Goal: Navigation & Orientation: Find specific page/section

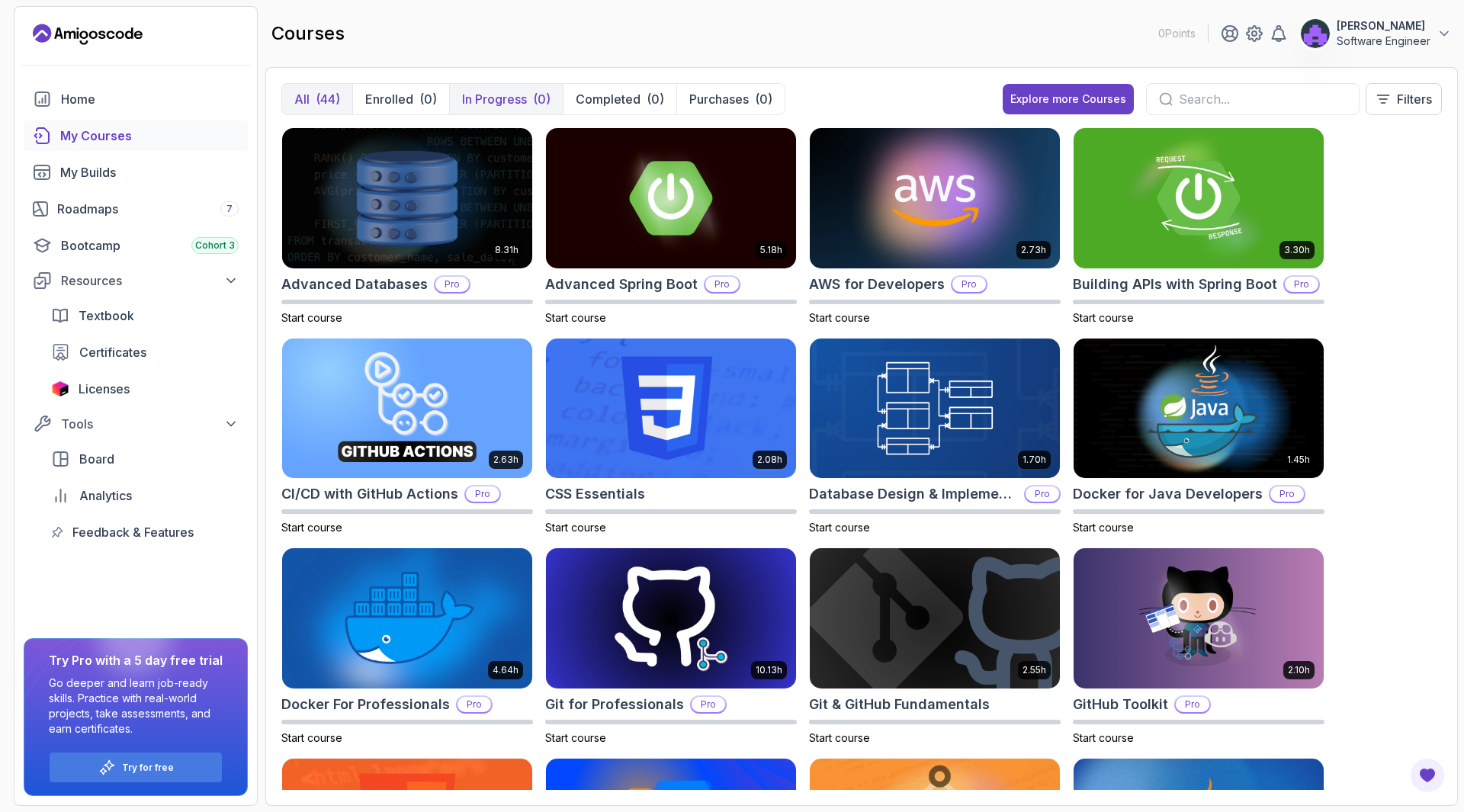
click at [500, 94] on p "In Progress" at bounding box center [495, 99] width 65 height 19
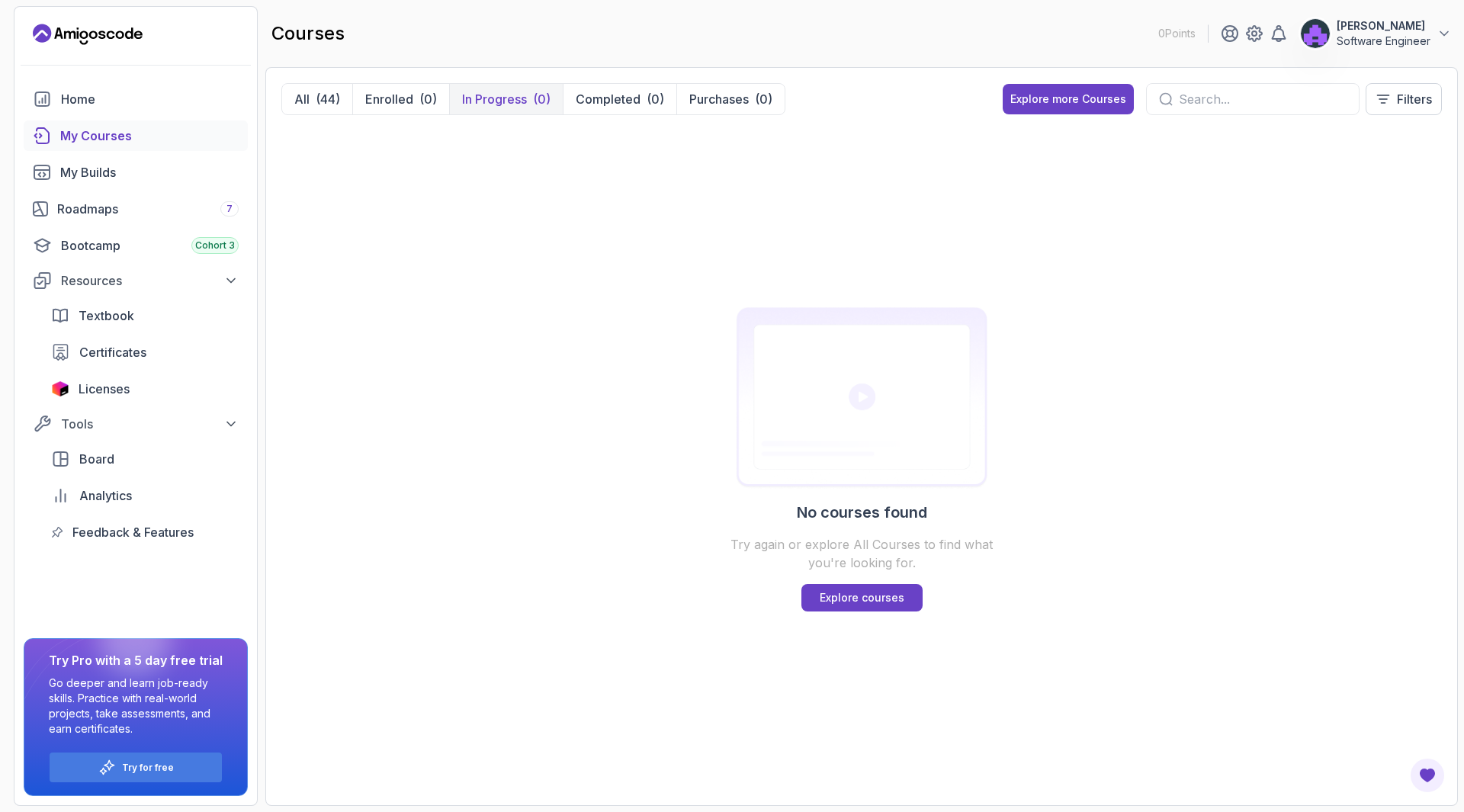
click at [90, 132] on div "My Courses" at bounding box center [149, 135] width 178 height 19
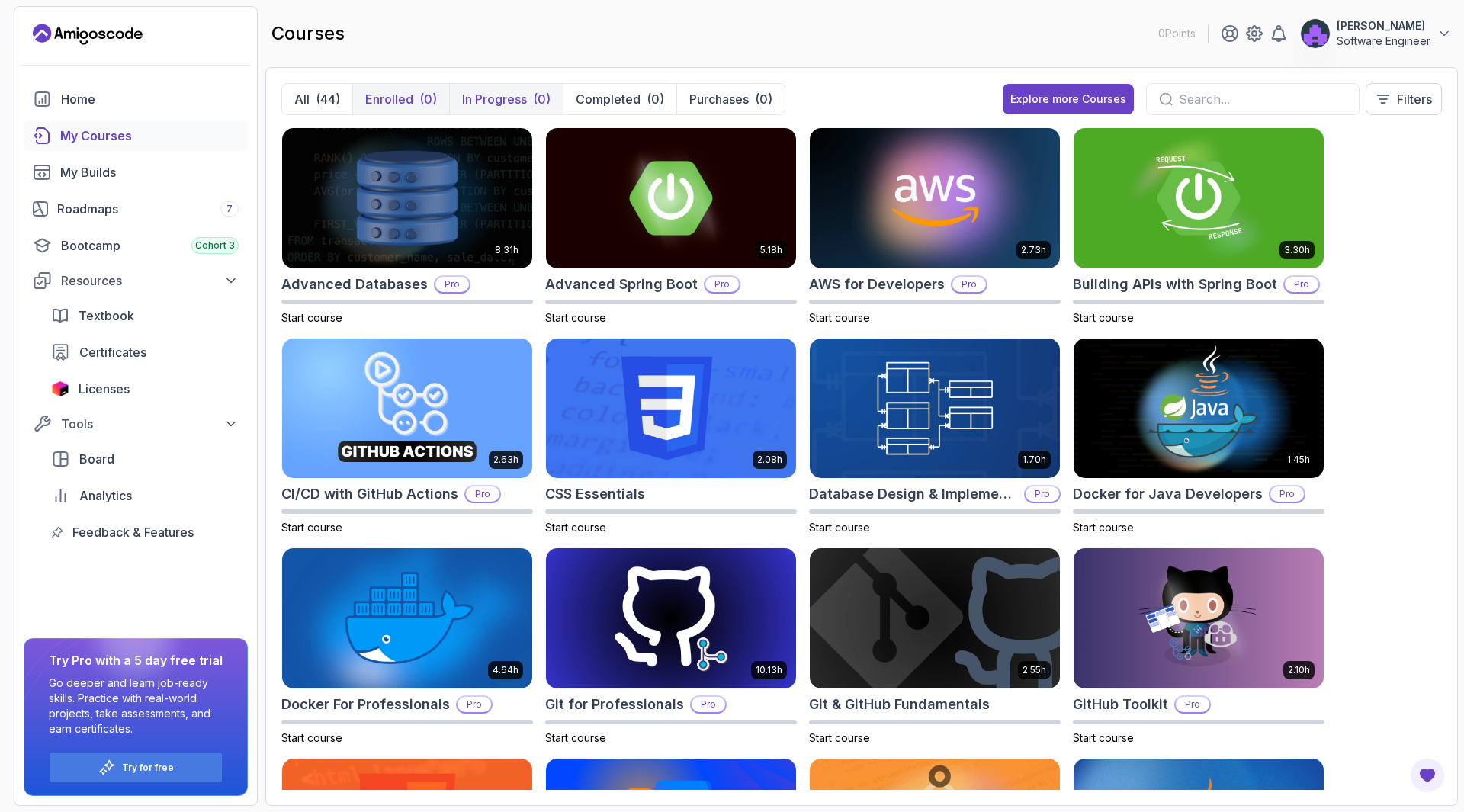
click at [380, 101] on p "Enrolled" at bounding box center [389, 99] width 48 height 19
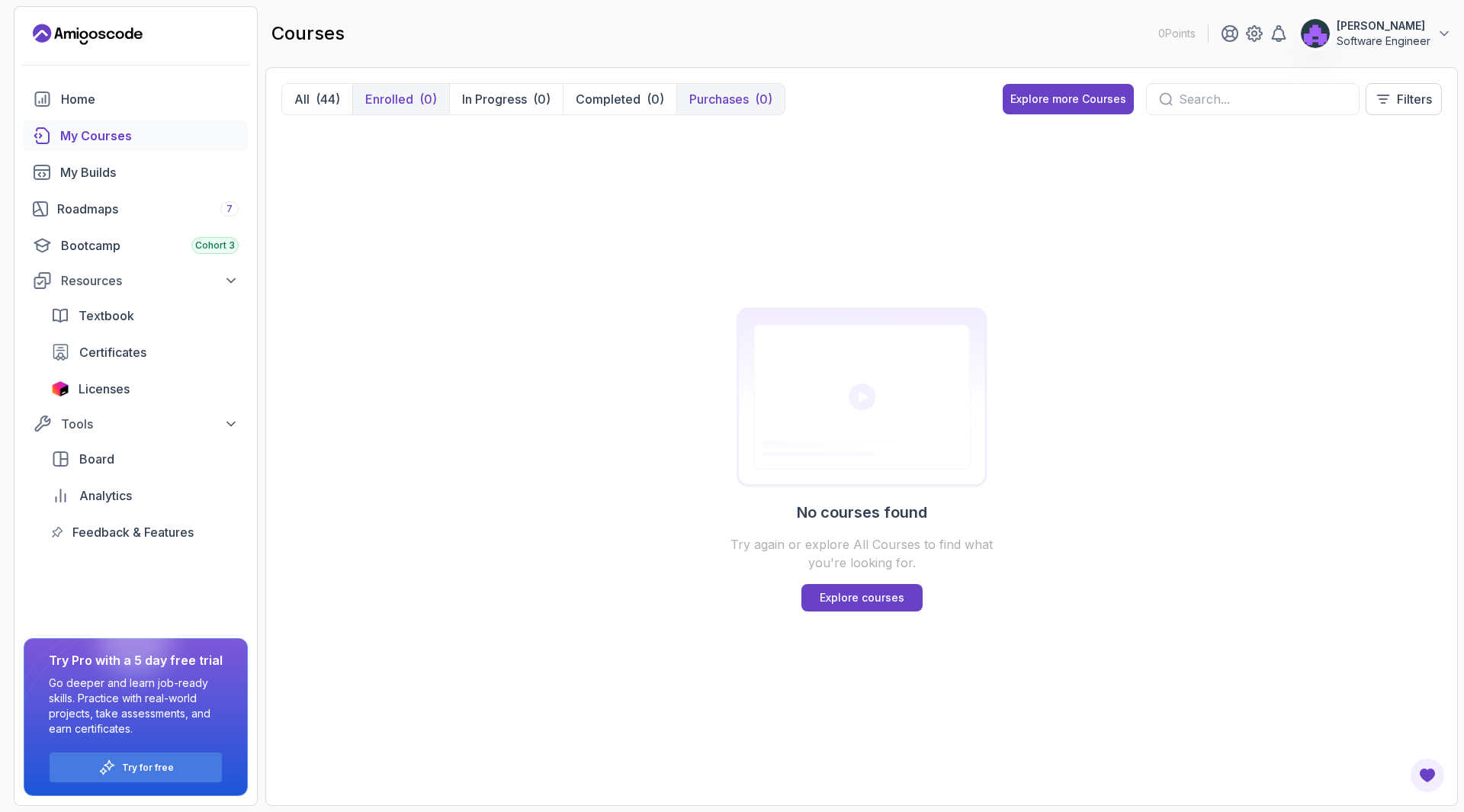
click at [729, 99] on p "Purchases" at bounding box center [718, 99] width 60 height 19
click at [288, 103] on button "All (44)" at bounding box center [317, 99] width 71 height 30
click at [450, 101] on button "In Progress (0)" at bounding box center [506, 99] width 114 height 30
click at [334, 101] on div "(44)" at bounding box center [327, 99] width 24 height 19
click at [868, 98] on icon at bounding box center [872, 99] width 8 height 8
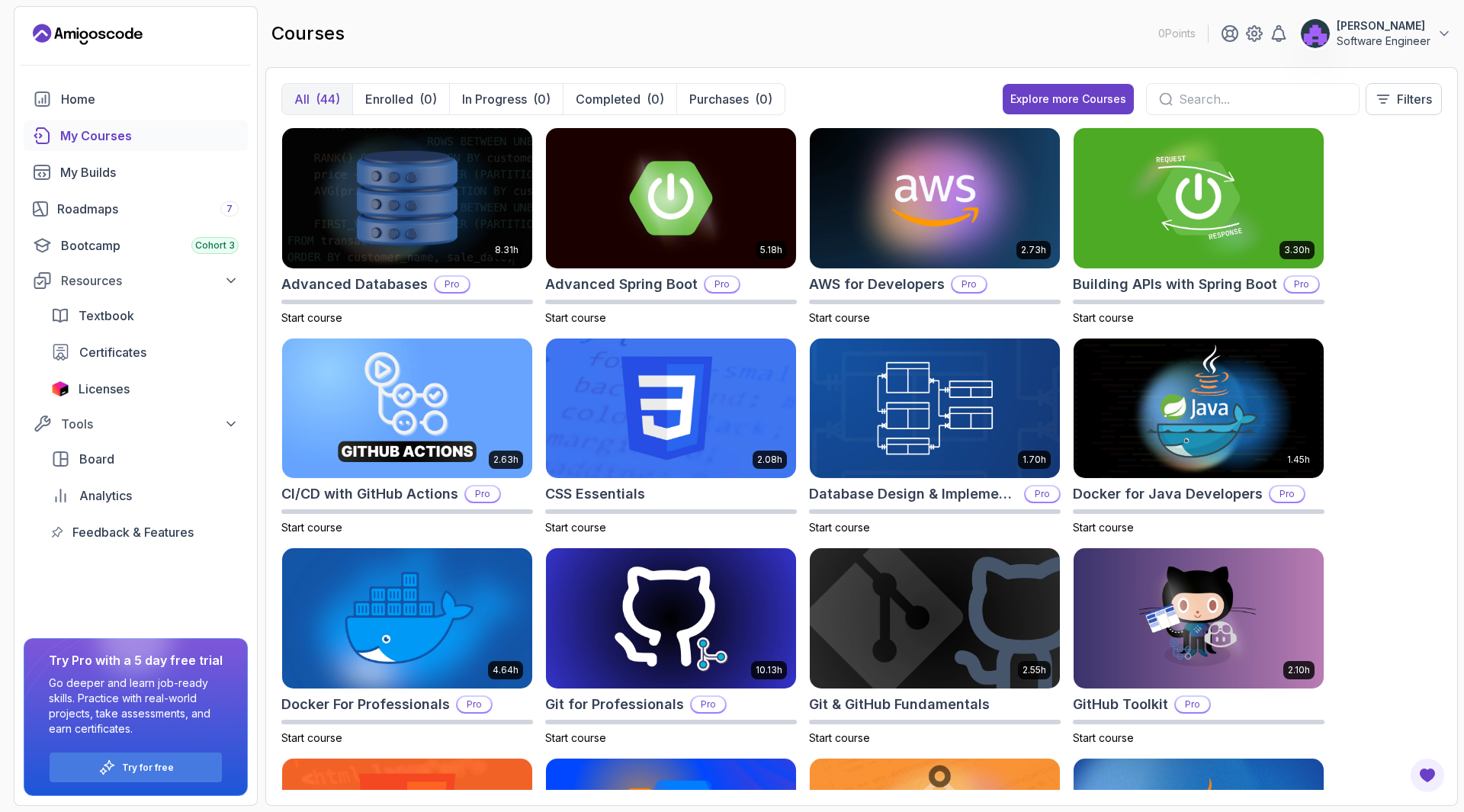
click at [1207, 101] on input "text" at bounding box center [1262, 99] width 168 height 19
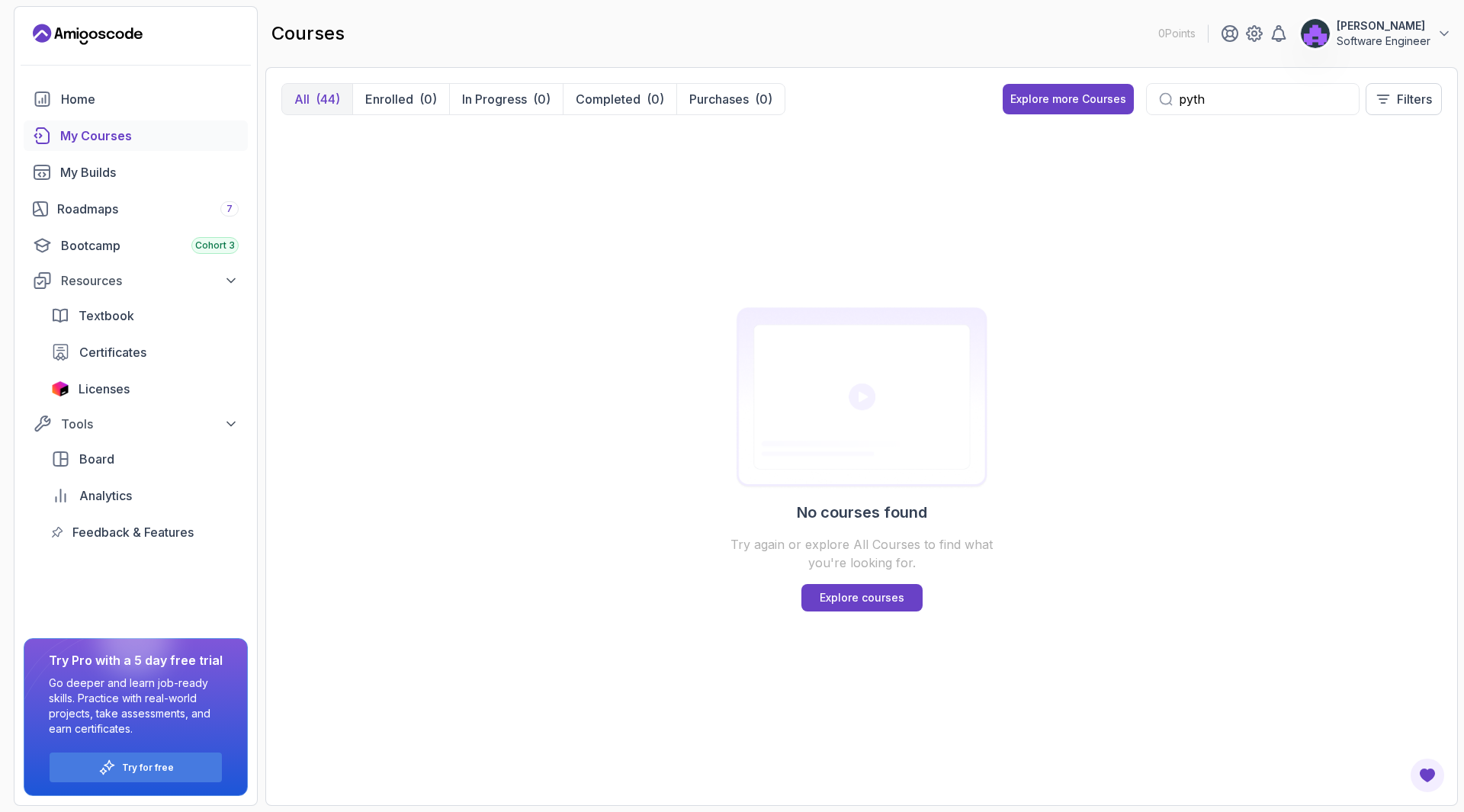
type input "pyth"
click at [36, 34] on icon "Landing page" at bounding box center [41, 32] width 19 height 19
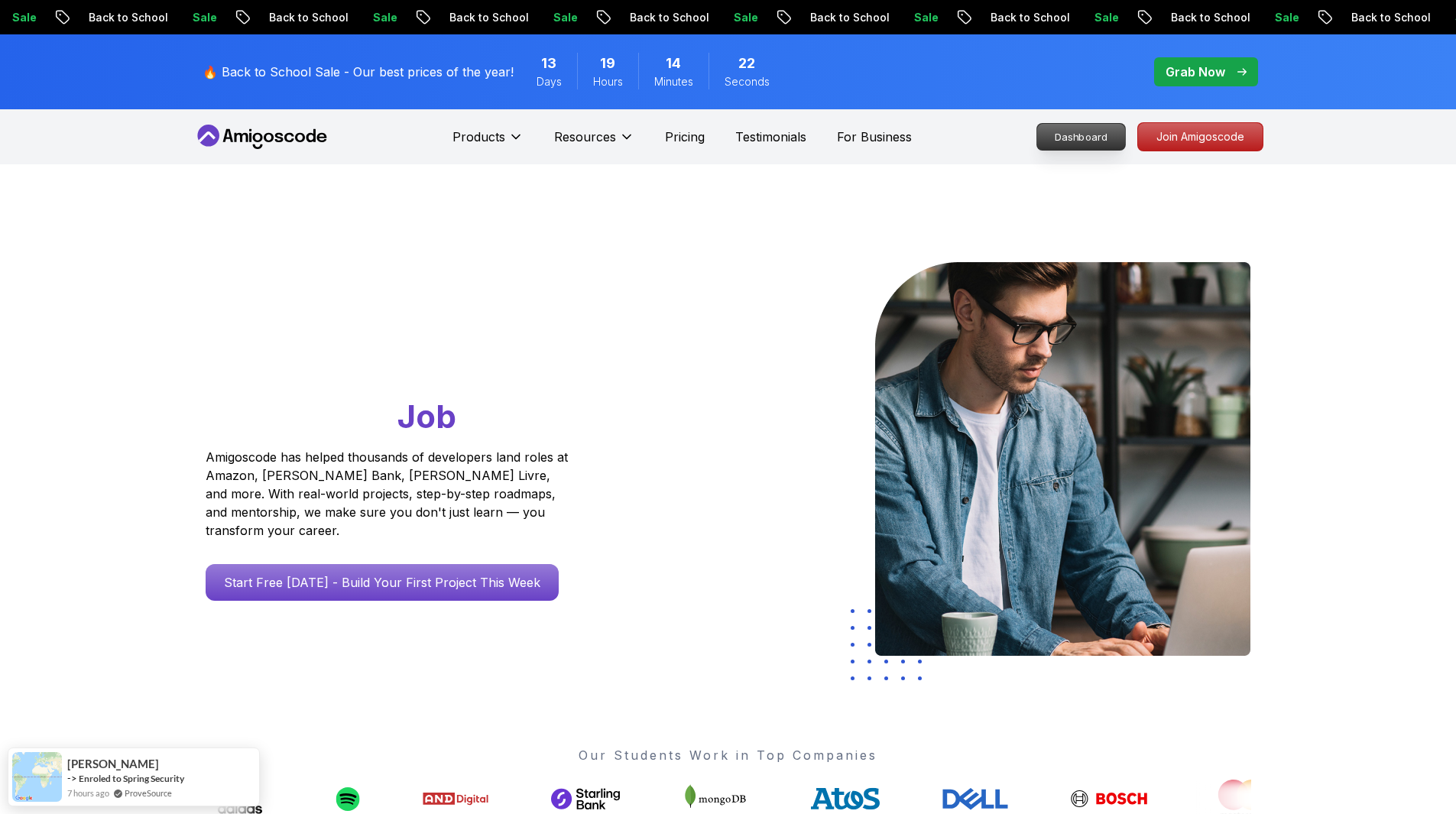
click at [1104, 133] on p "Dashboard" at bounding box center [1081, 136] width 87 height 26
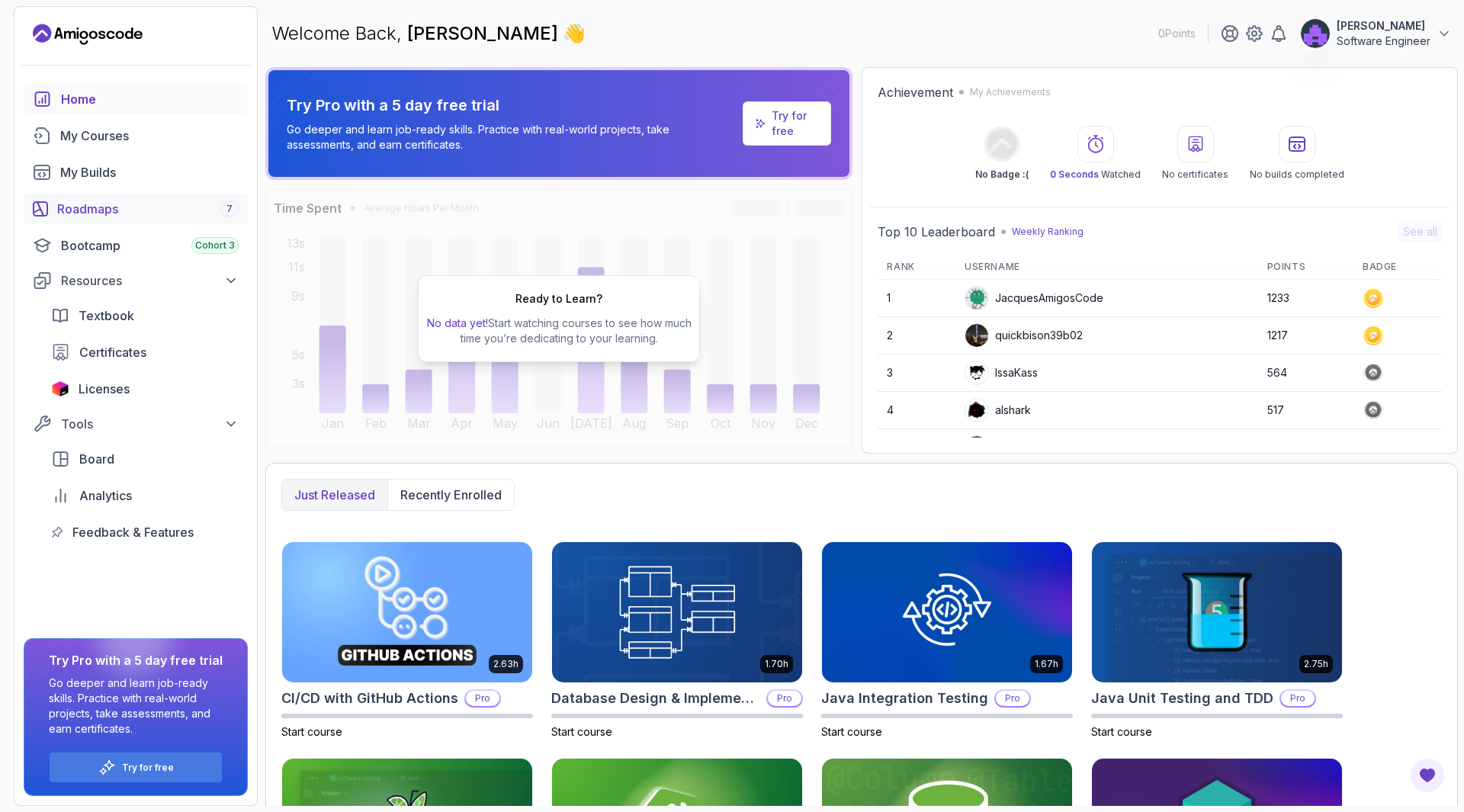
click at [107, 205] on div "Roadmaps 7" at bounding box center [147, 209] width 181 height 19
